Goal: Task Accomplishment & Management: Manage account settings

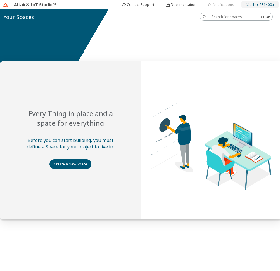
click at [0, 0] on slot "a1:co231400al" at bounding box center [0, 0] width 0 height 0
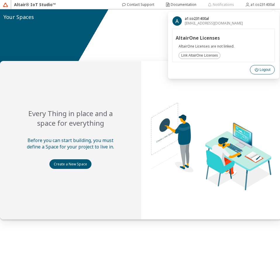
click at [0, 0] on slot "Logout" at bounding box center [0, 0] width 0 height 0
